Goal: Register for event/course

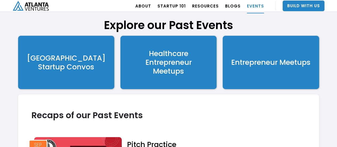
scroll to position [960, 0]
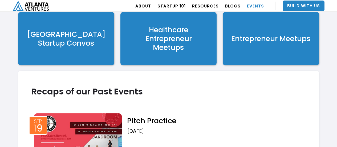
click at [81, 34] on div "Atlanta Startup Convos" at bounding box center [66, 39] width 79 height 18
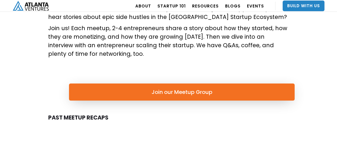
scroll to position [187, 0]
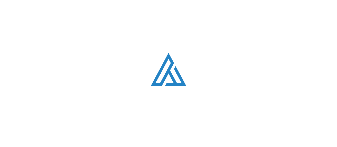
scroll to position [960, 0]
